Goal: Information Seeking & Learning: Learn about a topic

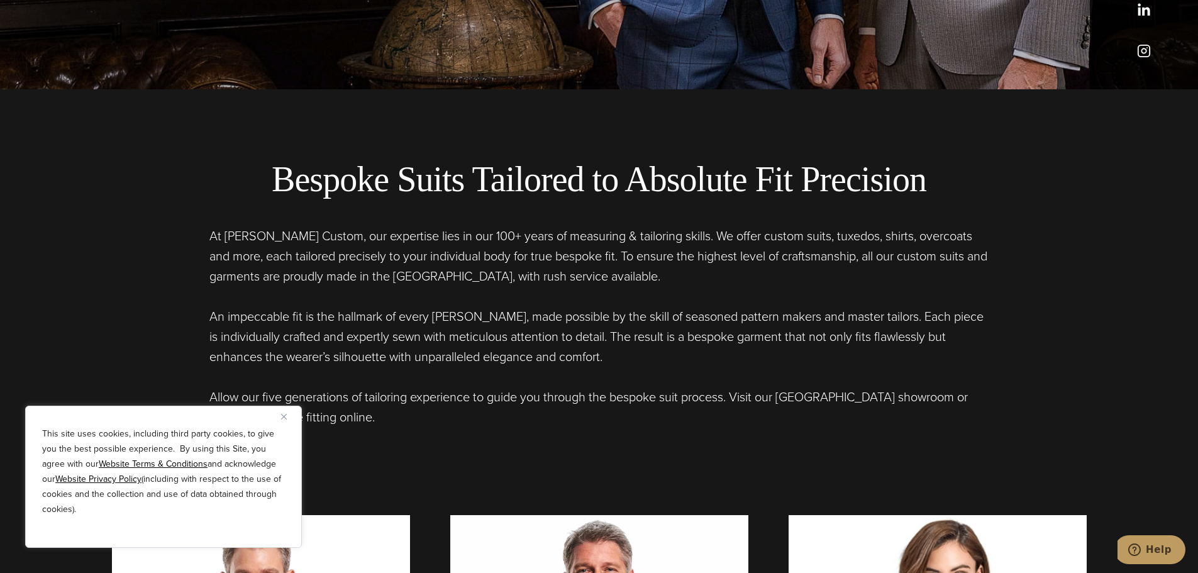
scroll to position [503, 0]
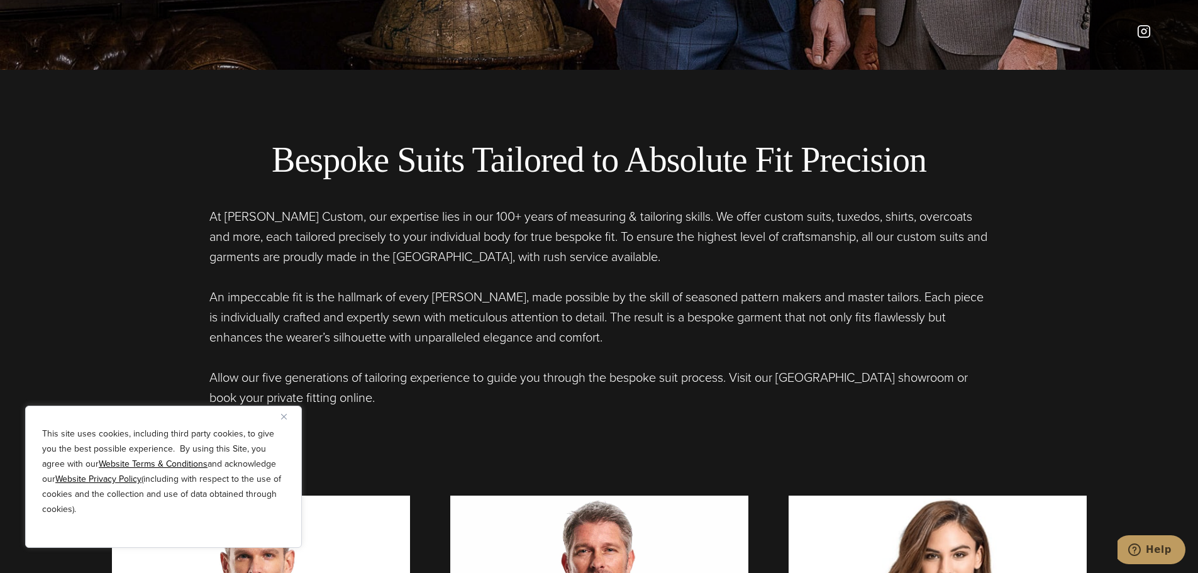
click at [289, 414] on button "Close" at bounding box center [288, 416] width 15 height 15
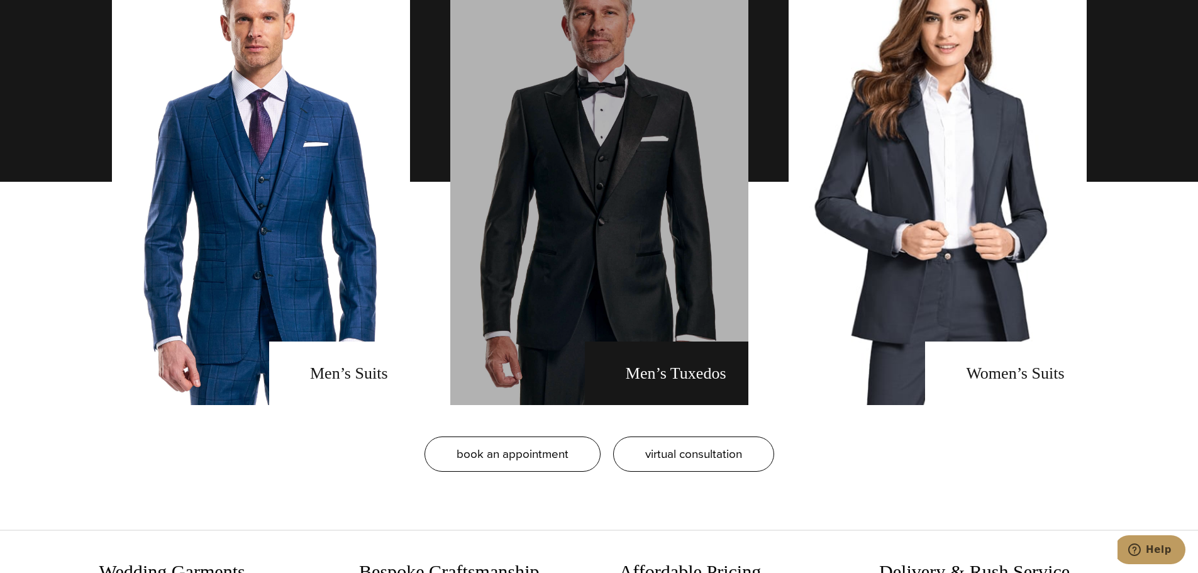
scroll to position [1069, 0]
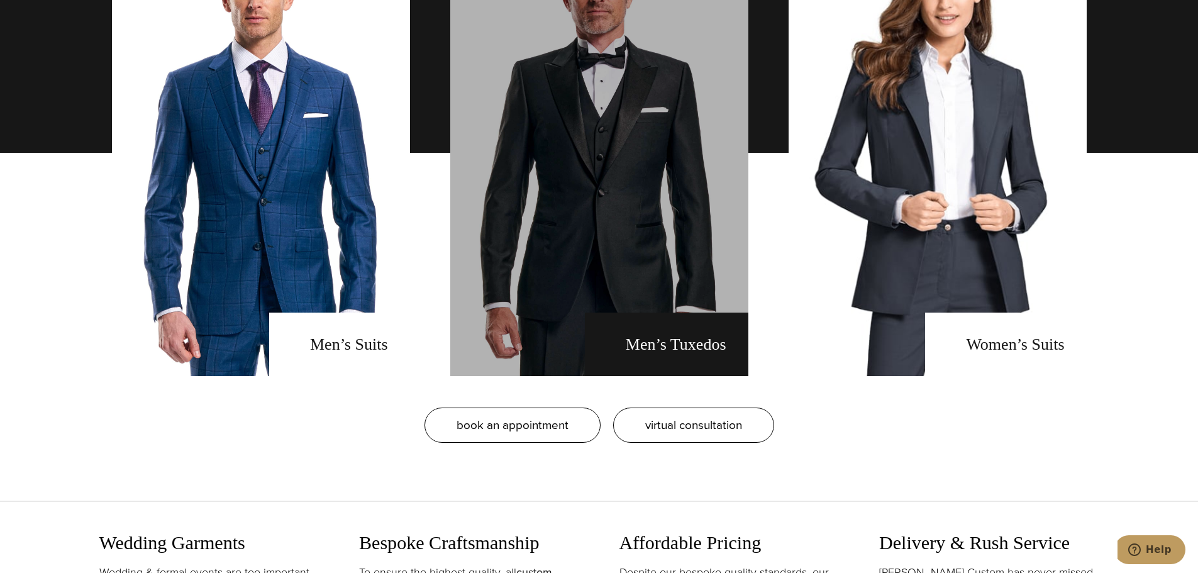
click at [601, 330] on link "men's tuxedos" at bounding box center [599, 153] width 298 height 447
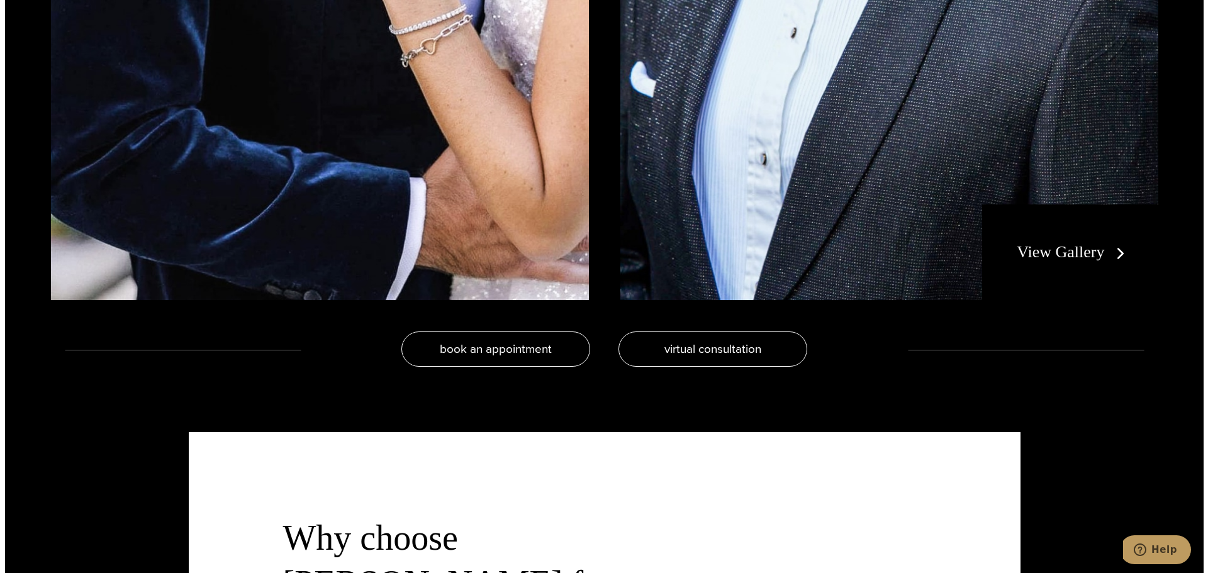
scroll to position [2956, 0]
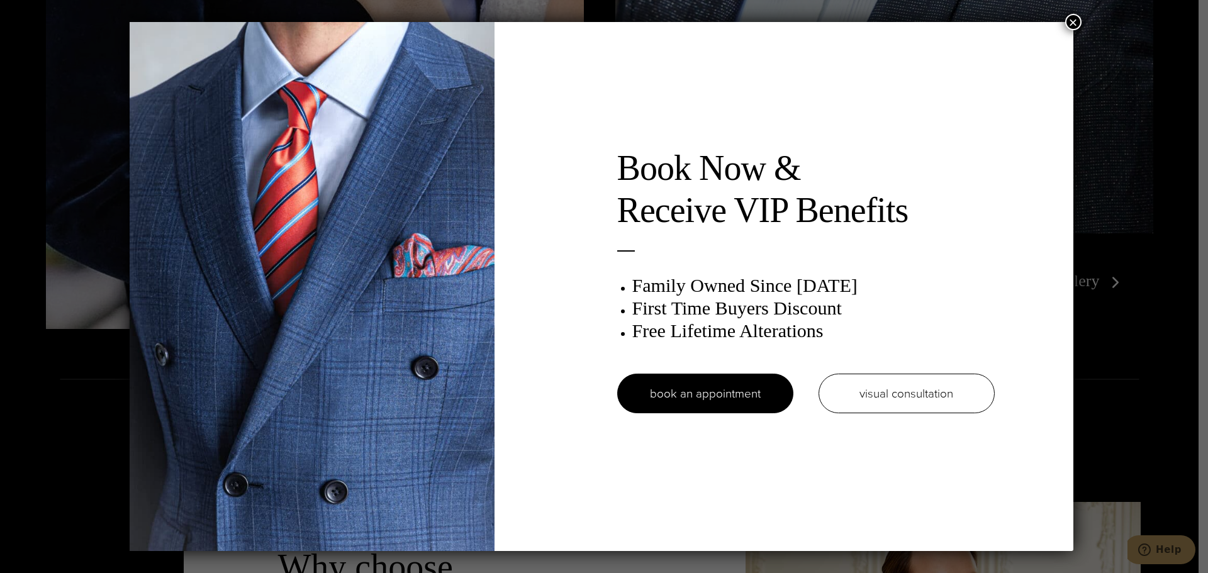
click at [1078, 18] on button "×" at bounding box center [1073, 22] width 16 height 16
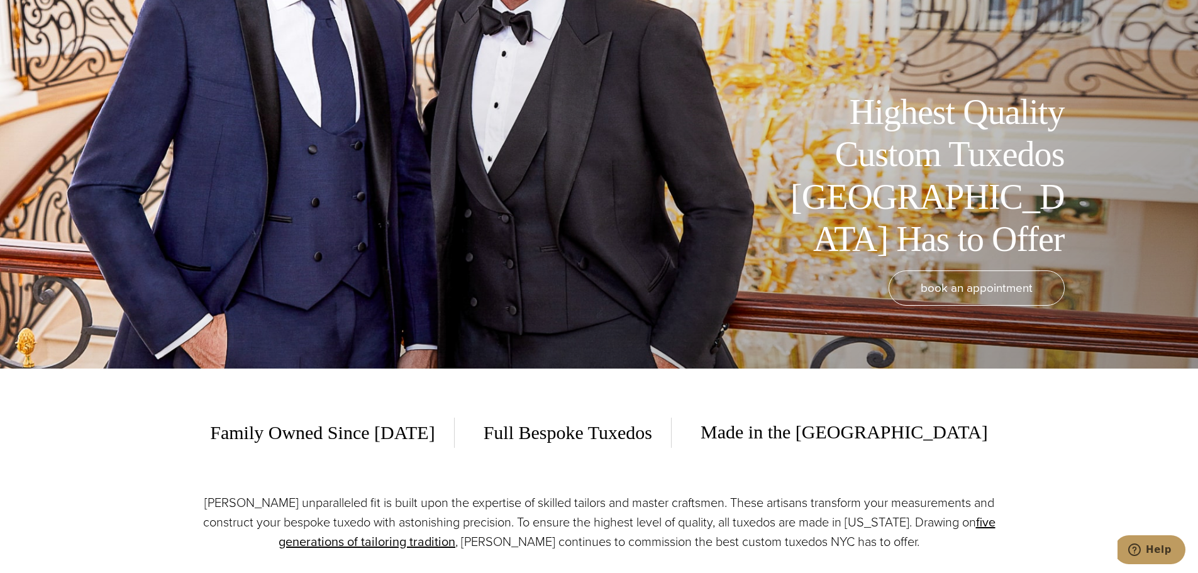
scroll to position [0, 0]
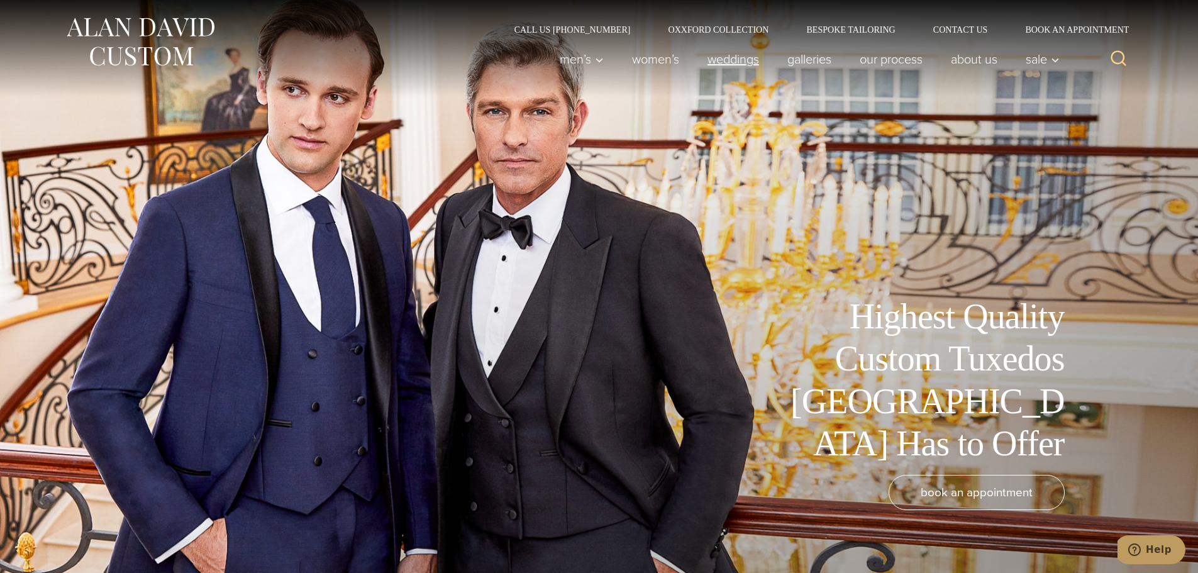
click at [718, 59] on link "weddings" at bounding box center [733, 59] width 80 height 25
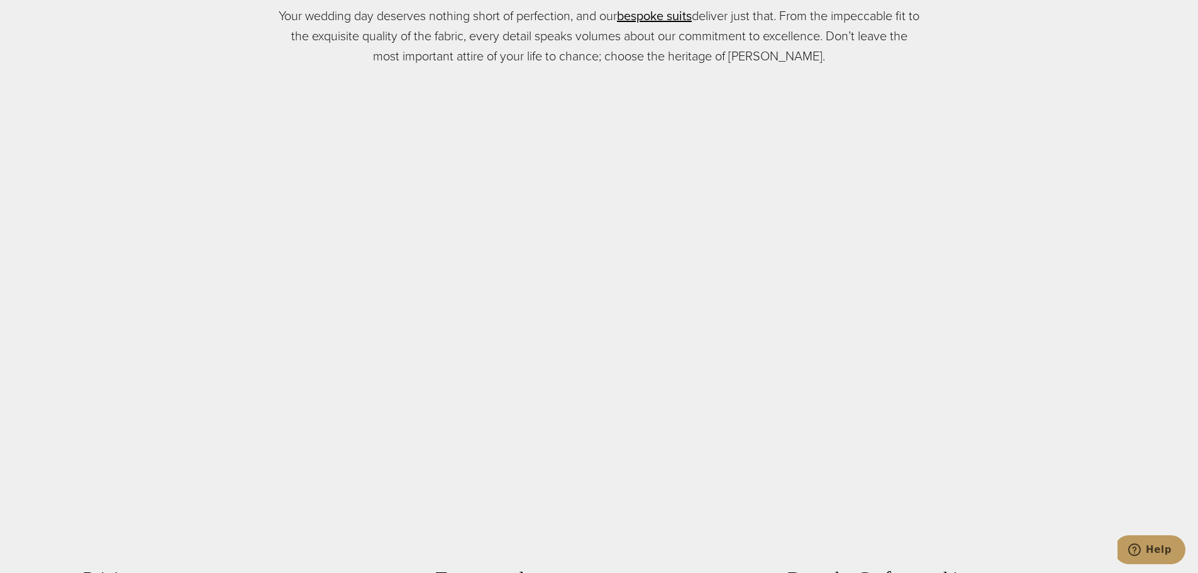
scroll to position [755, 0]
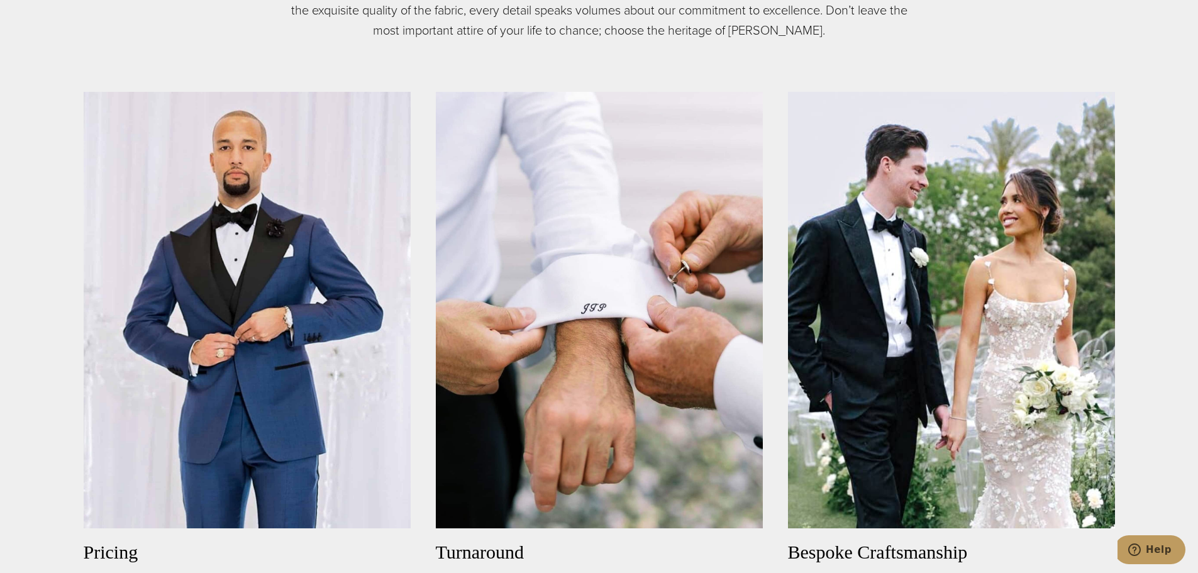
drag, startPoint x: 804, startPoint y: 267, endPoint x: 801, endPoint y: 84, distance: 182.4
click at [801, 84] on div "Pricing Despite our bespoke process, our prices are quite affordable. Custom su…" at bounding box center [600, 374] width 1032 height 596
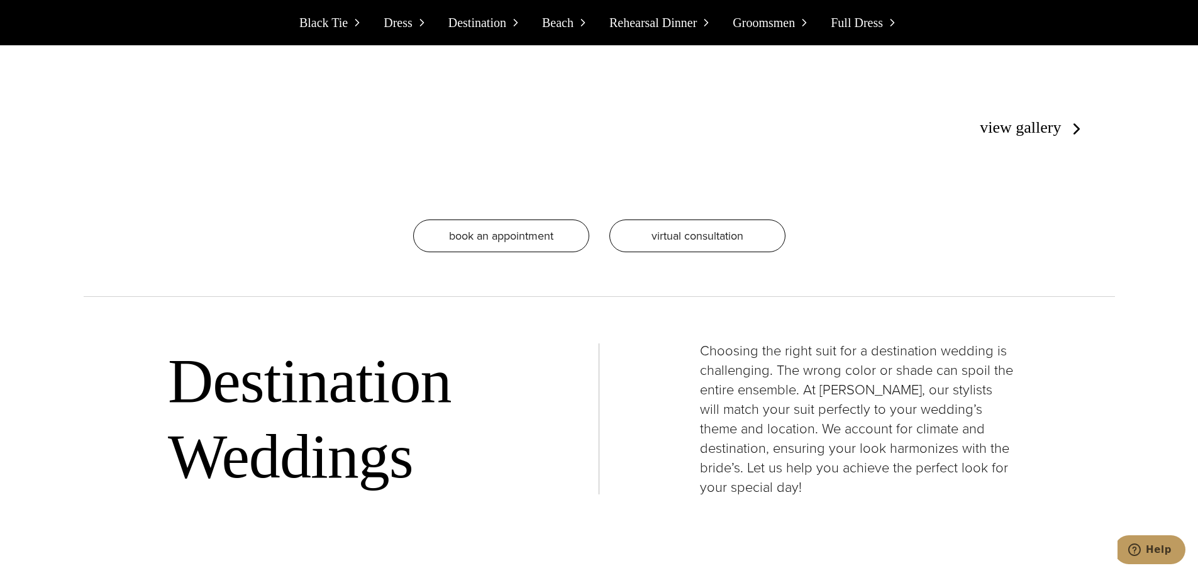
scroll to position [4025, 0]
